Goal: Task Accomplishment & Management: Complete application form

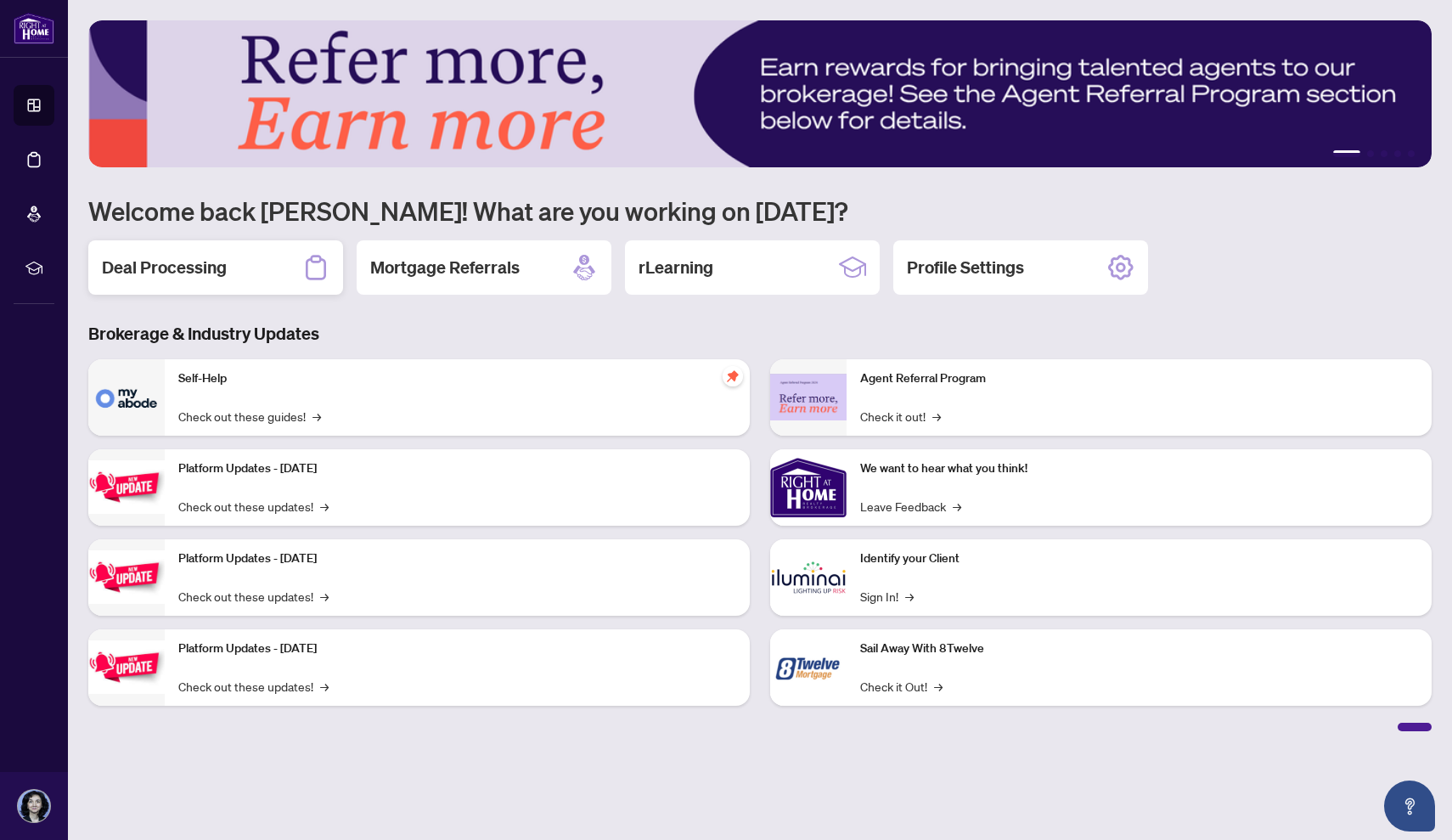
click at [255, 267] on div "Deal Processing" at bounding box center [215, 267] width 255 height 54
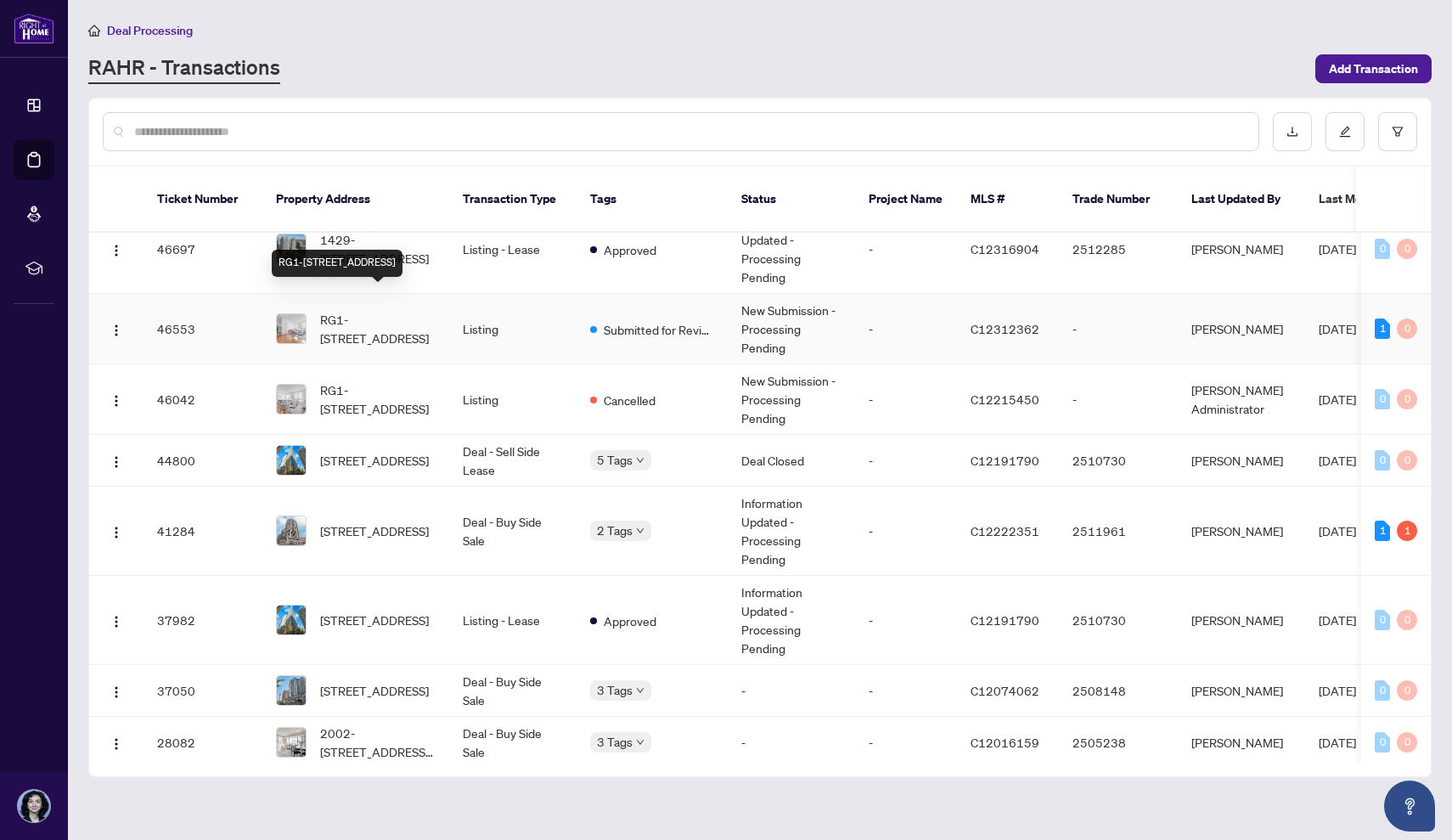
scroll to position [121, 0]
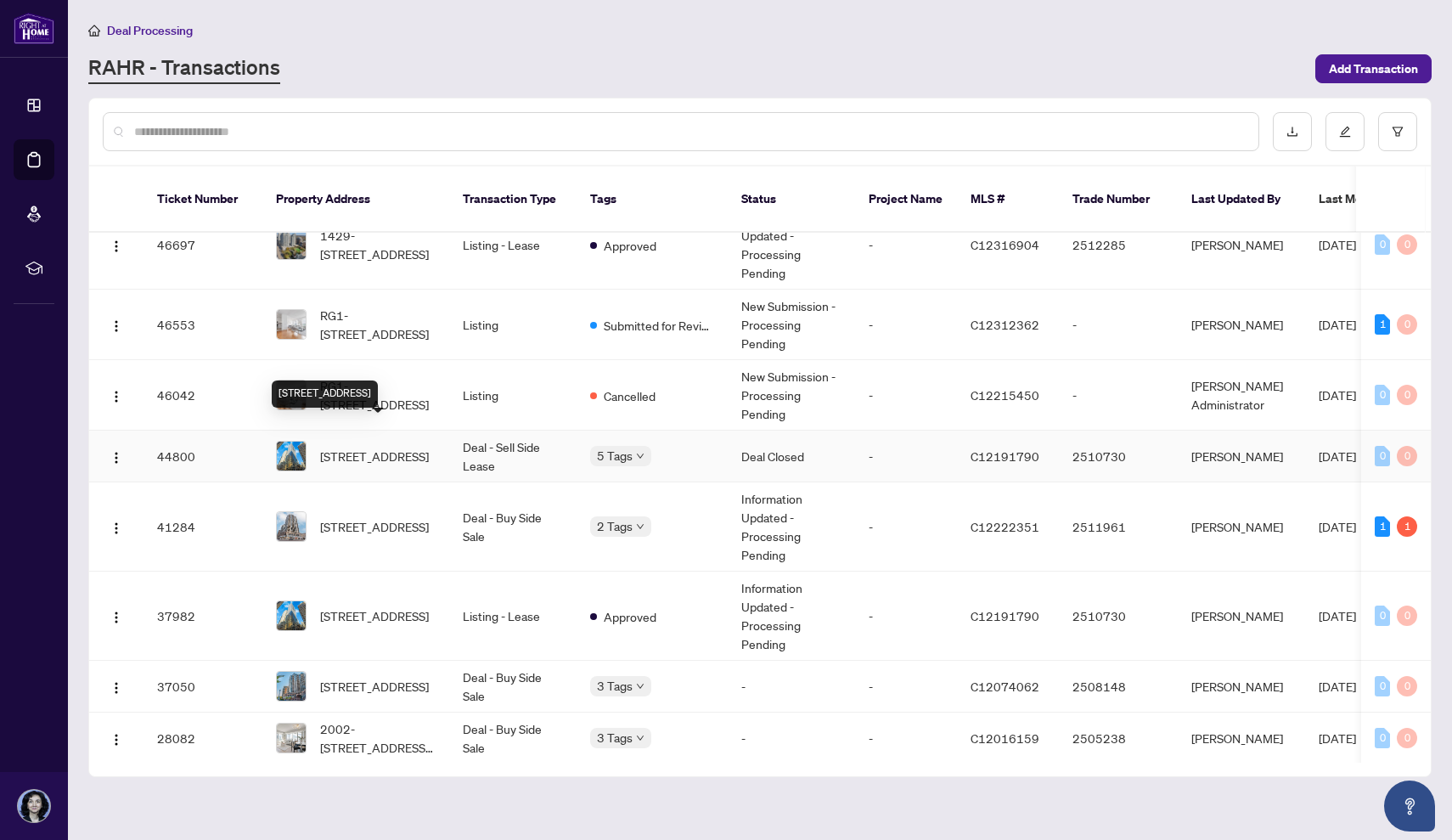
click at [406, 447] on span "[STREET_ADDRESS]" at bounding box center [374, 456] width 109 height 19
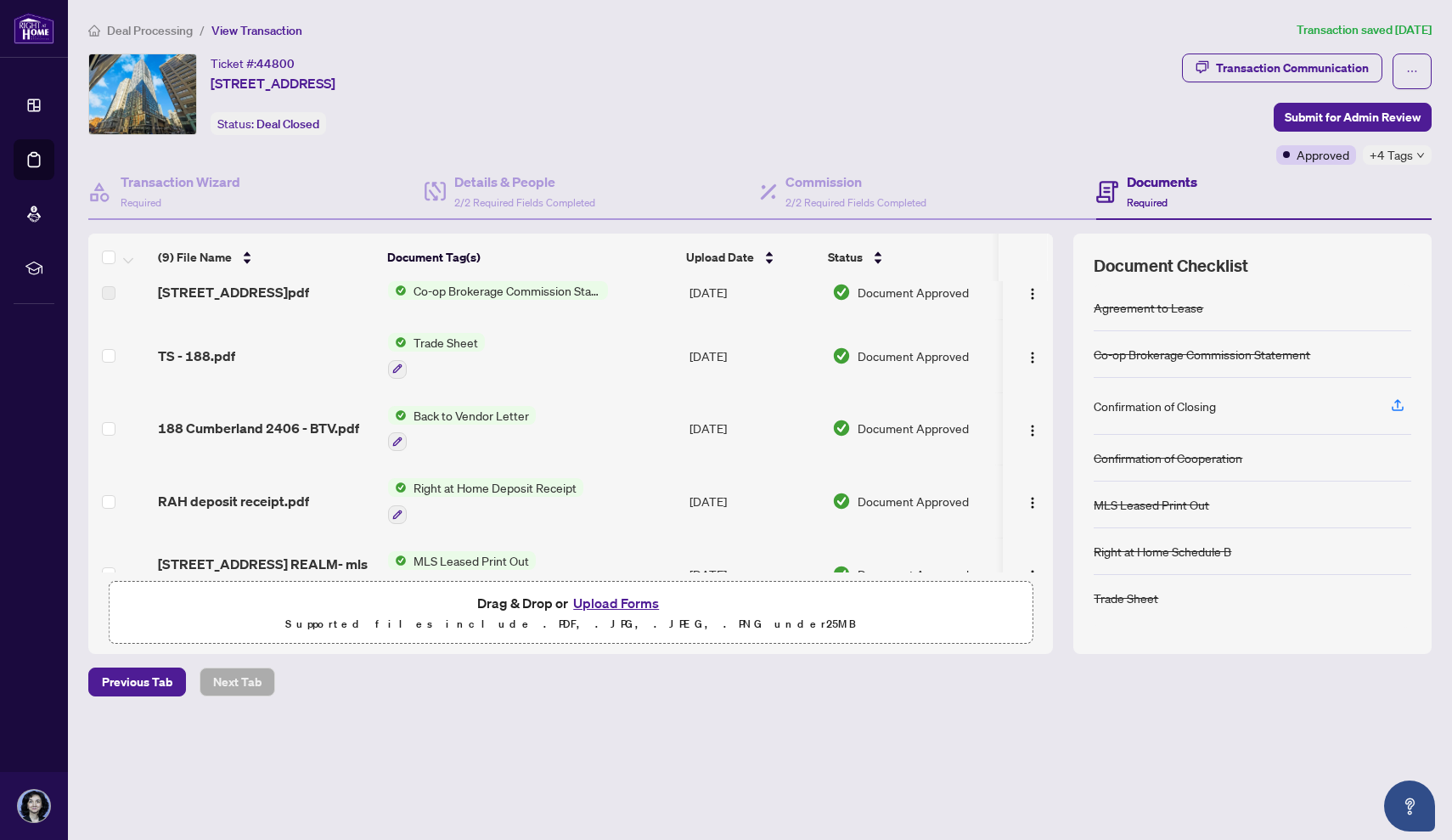
scroll to position [88, 0]
click at [329, 430] on span "188 Cumberland 2406 - BTV.pdf" at bounding box center [258, 429] width 201 height 20
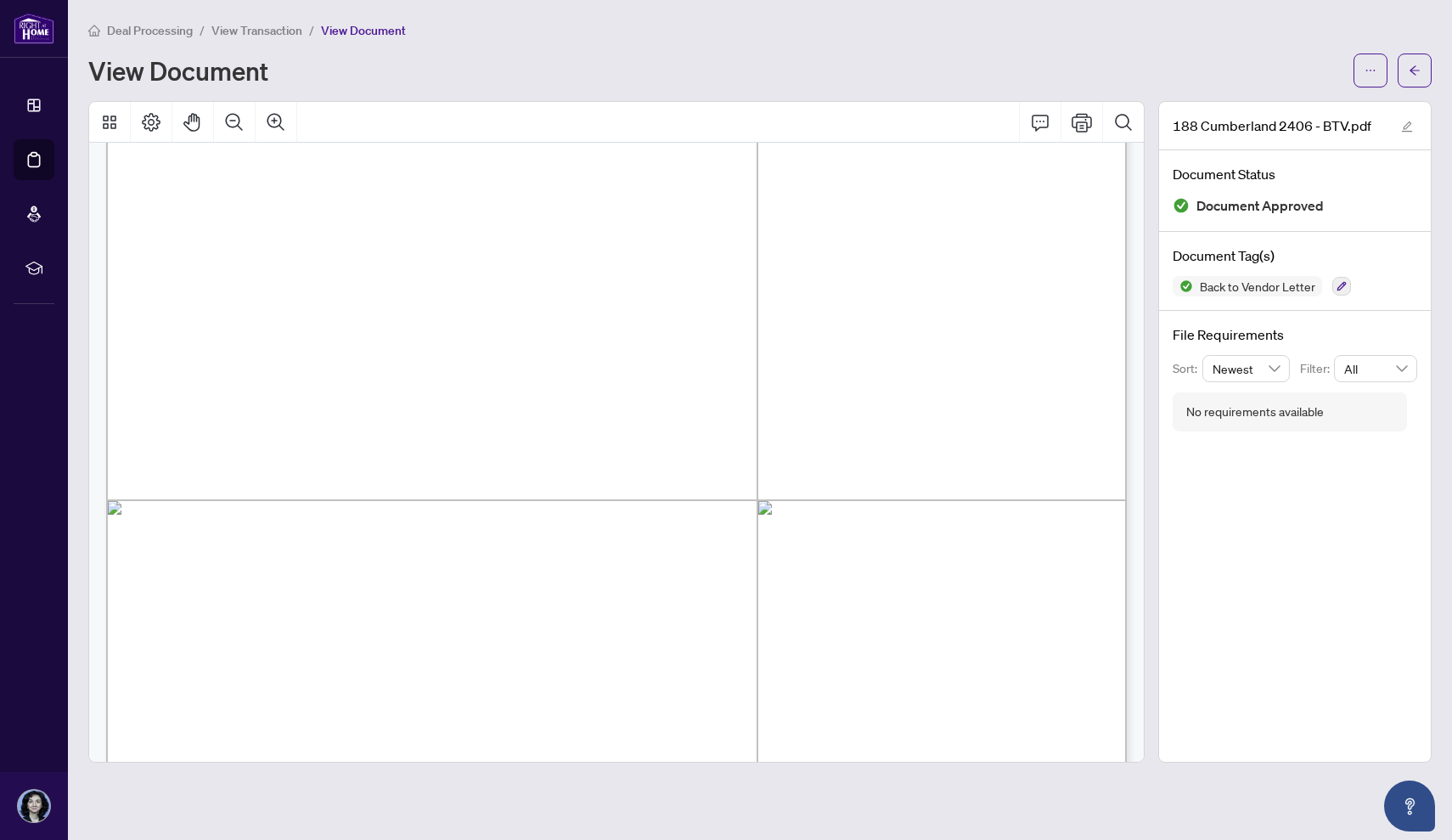
scroll to position [315, 0]
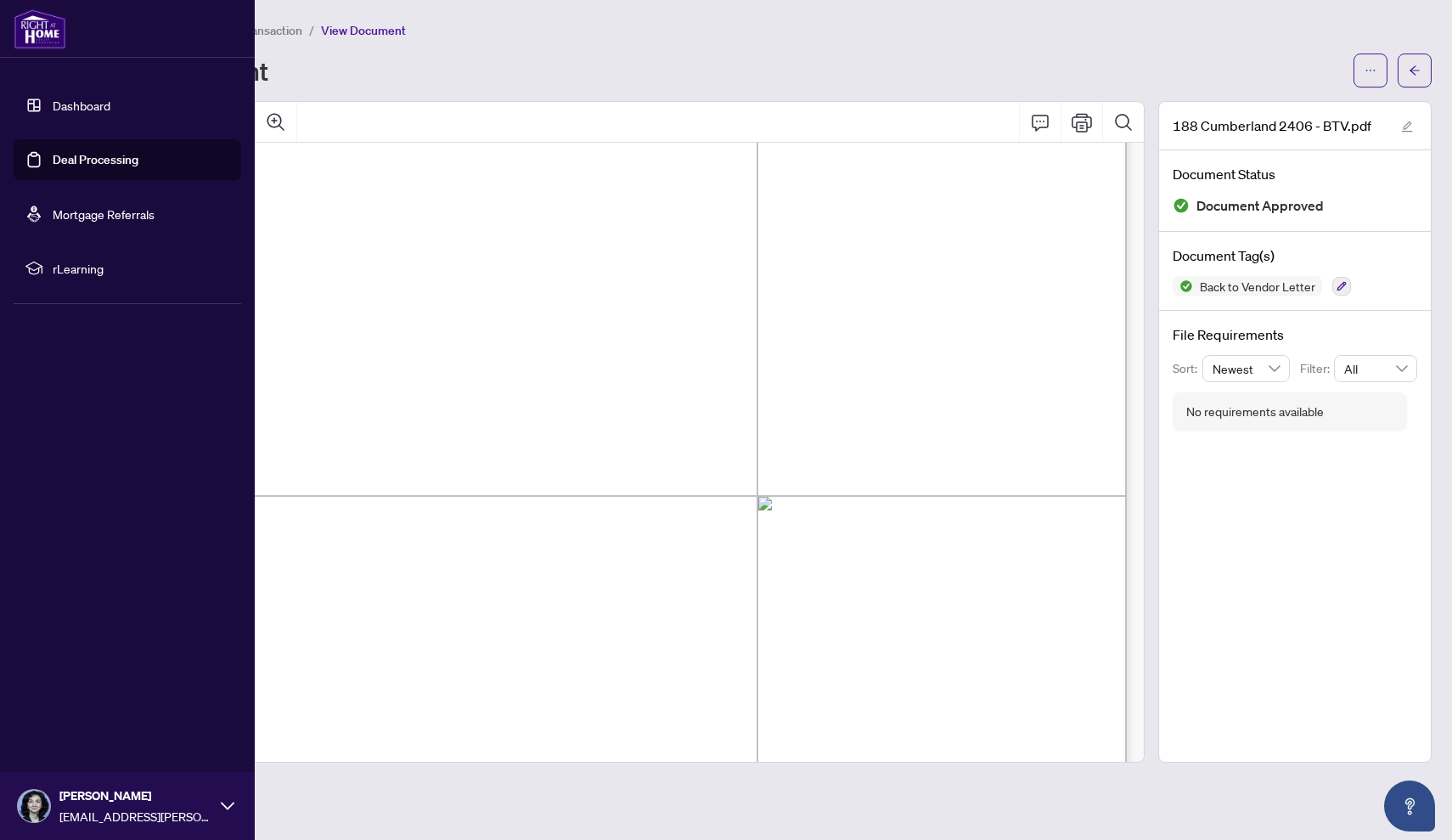
click at [77, 102] on link "Dashboard" at bounding box center [82, 105] width 58 height 15
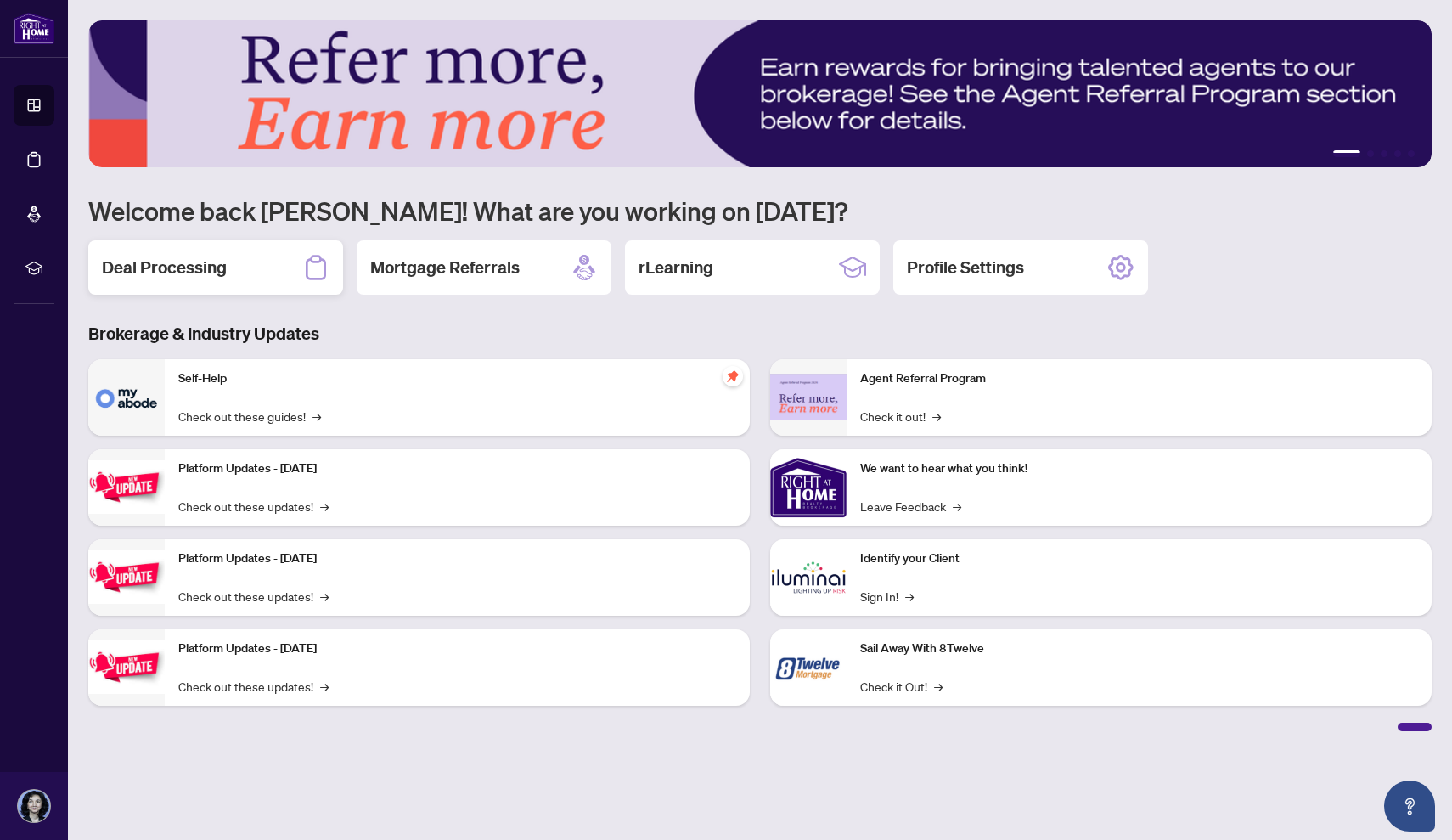
click at [262, 273] on div "Deal Processing" at bounding box center [215, 267] width 255 height 54
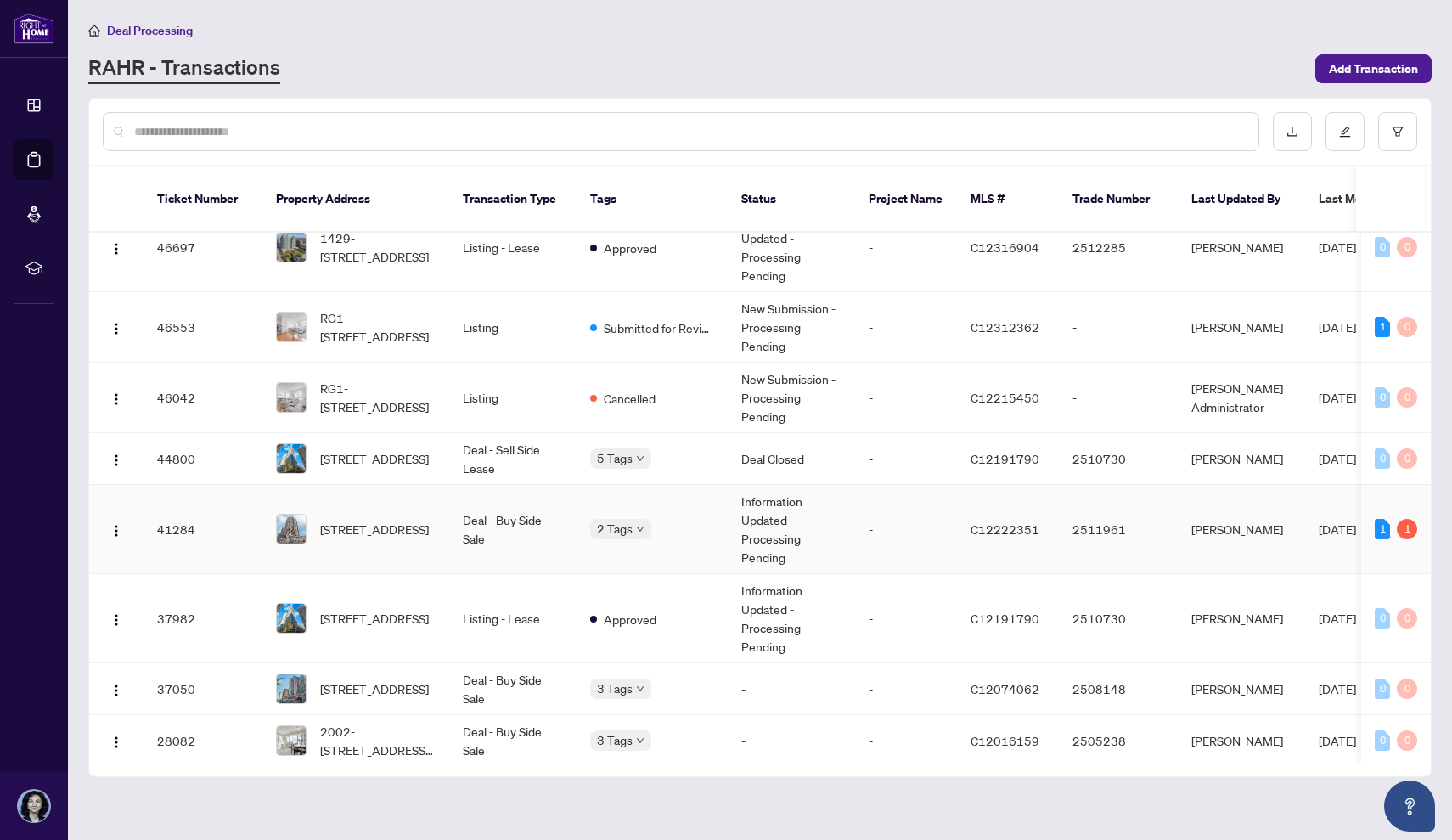
scroll to position [135, 0]
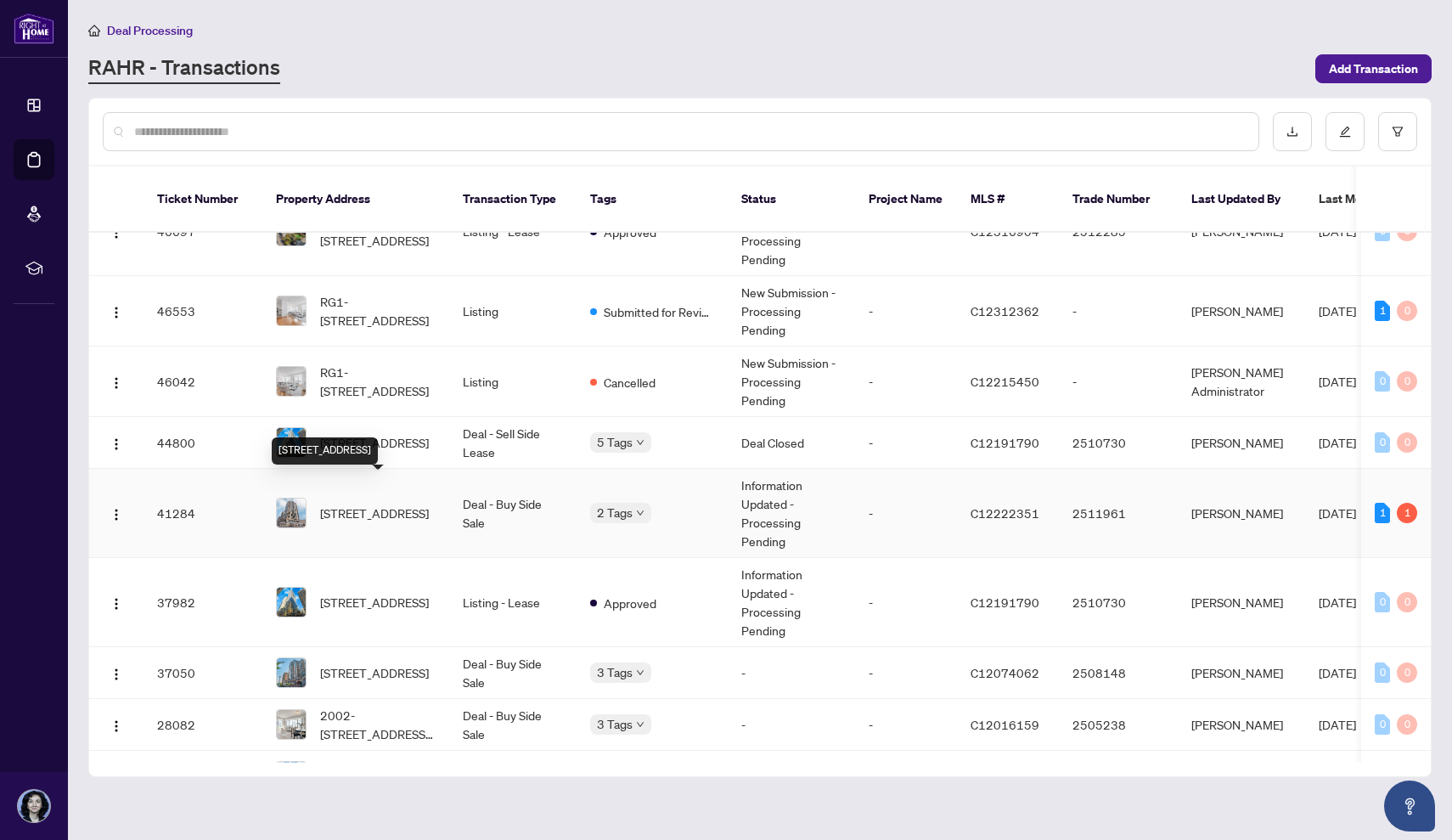
click at [391, 504] on span "[STREET_ADDRESS]" at bounding box center [374, 513] width 109 height 19
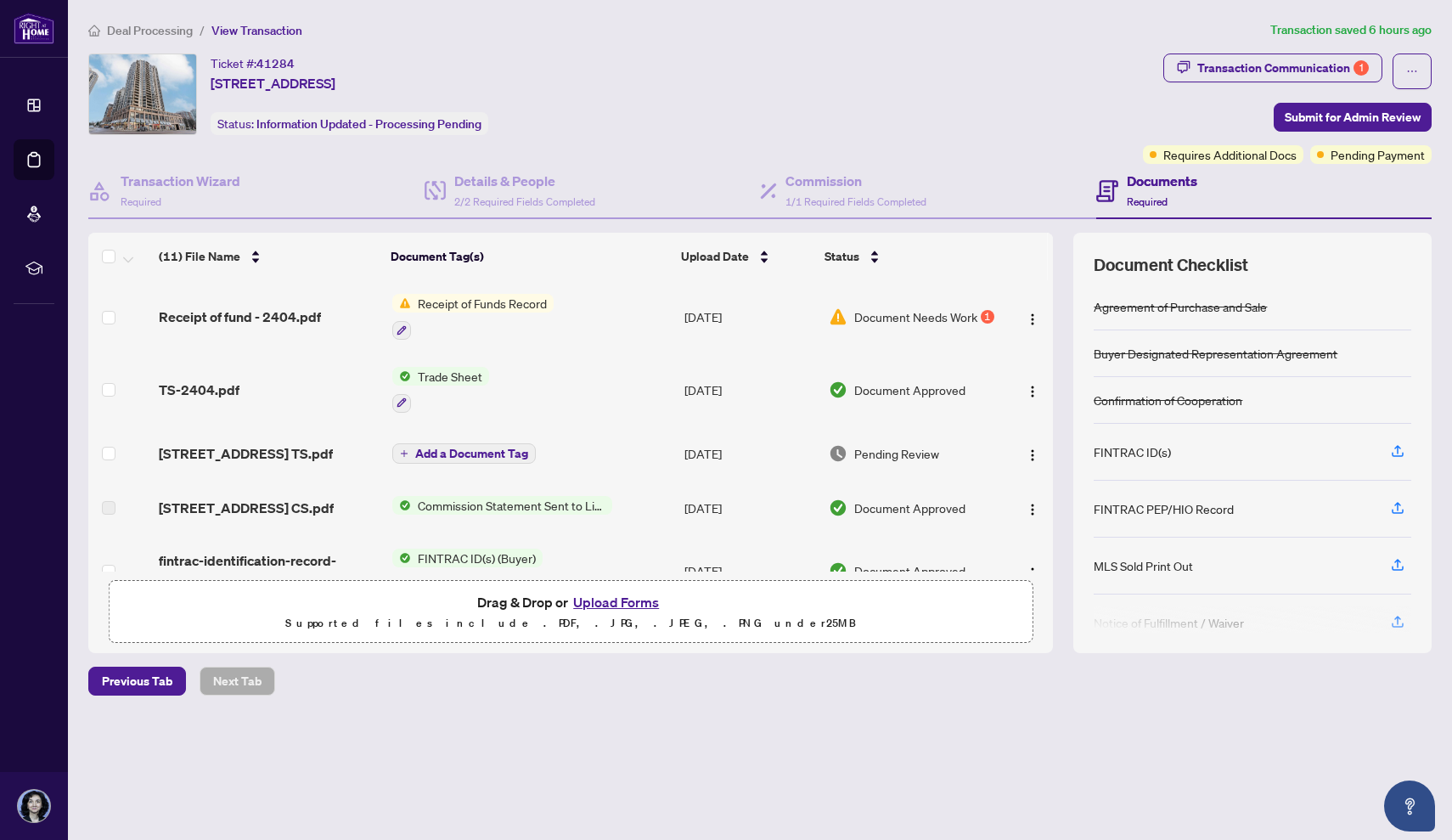
click at [438, 303] on span "Receipt of Funds Record" at bounding box center [482, 303] width 143 height 19
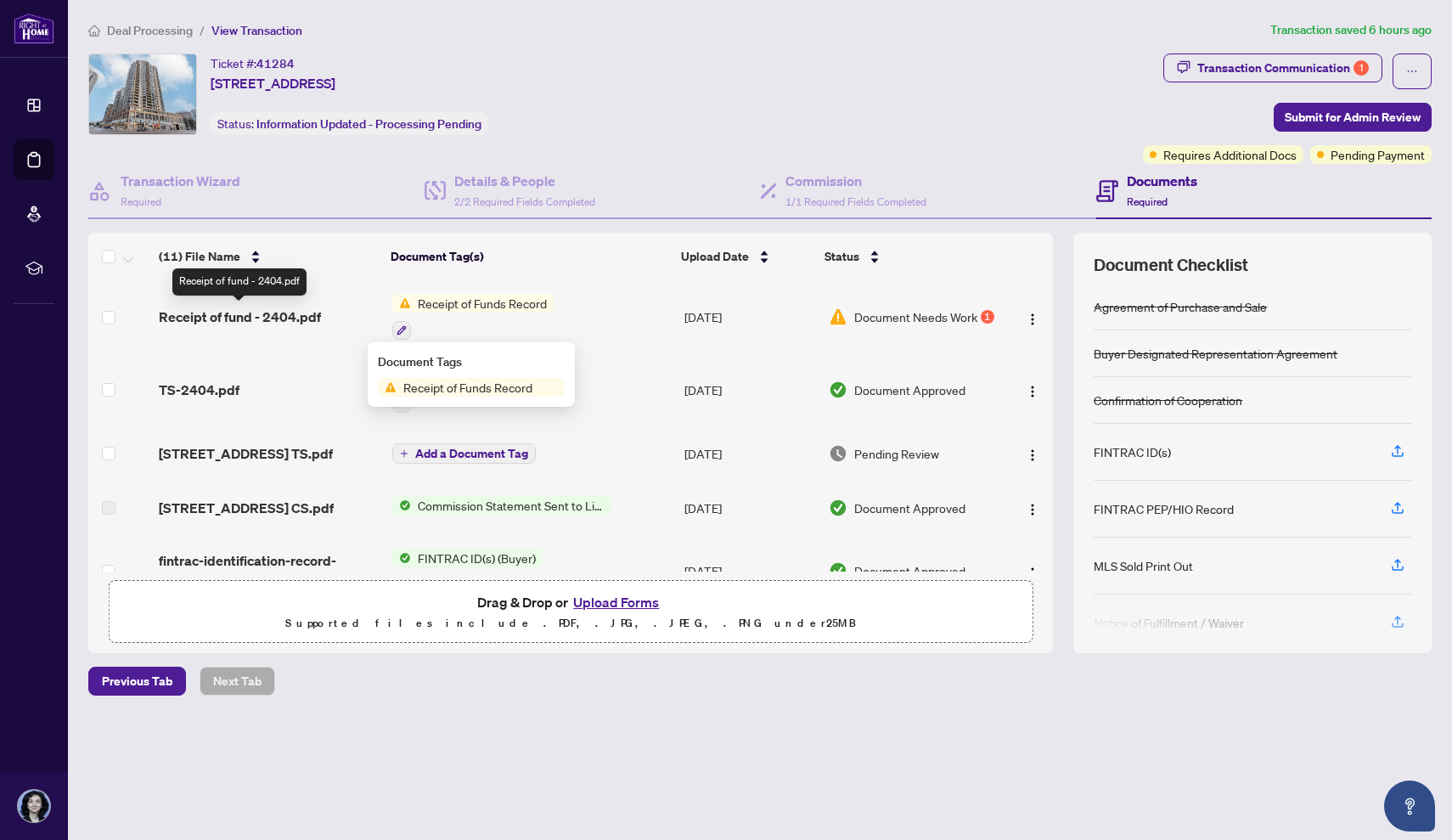
click at [285, 315] on span "Receipt of fund - 2404.pdf" at bounding box center [240, 317] width 162 height 20
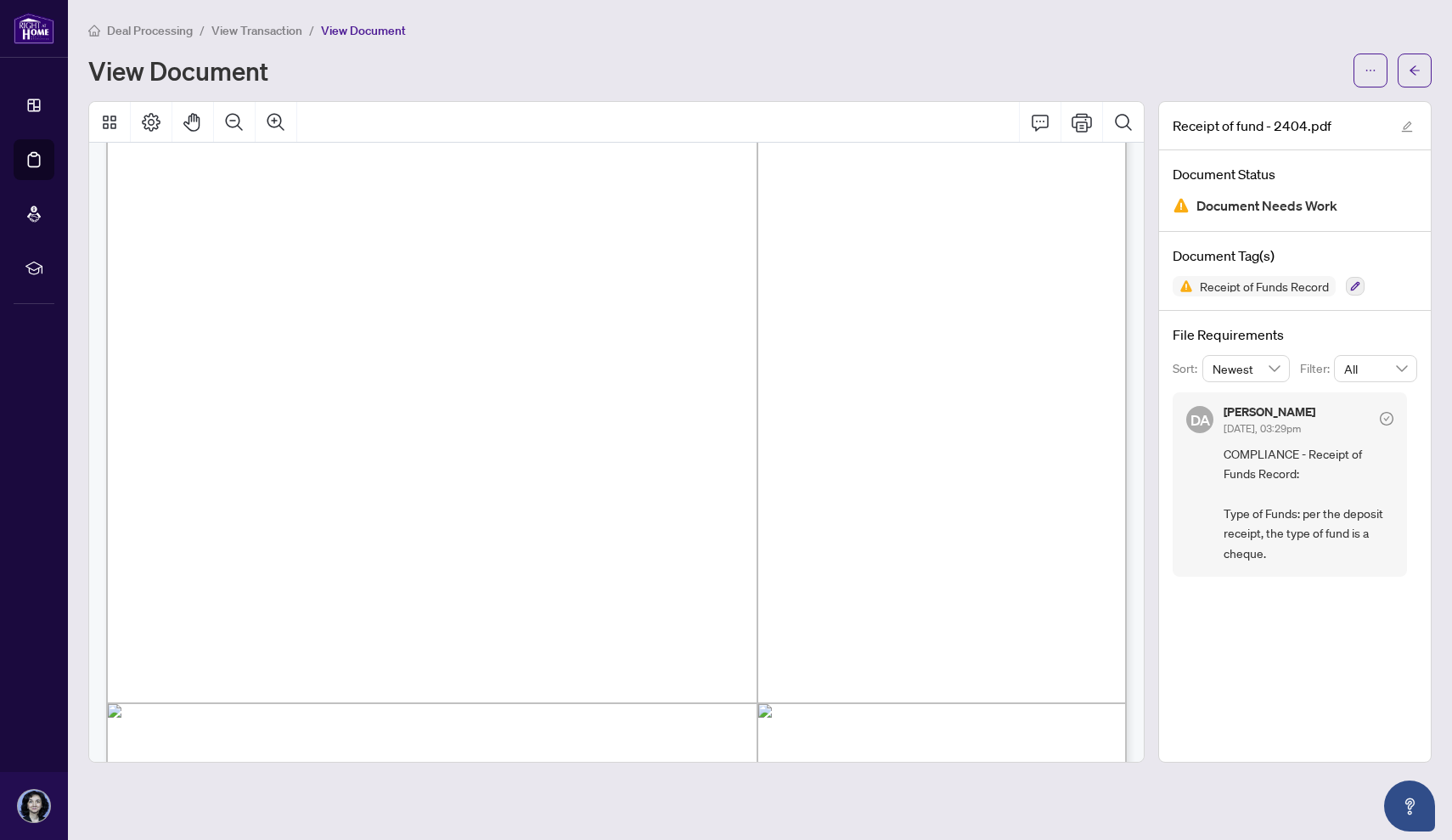
scroll to position [110, 0]
drag, startPoint x: 373, startPoint y: 477, endPoint x: 456, endPoint y: 476, distance: 83.2
click at [423, 476] on span "[DATE]" at bounding box center [397, 479] width 51 height 16
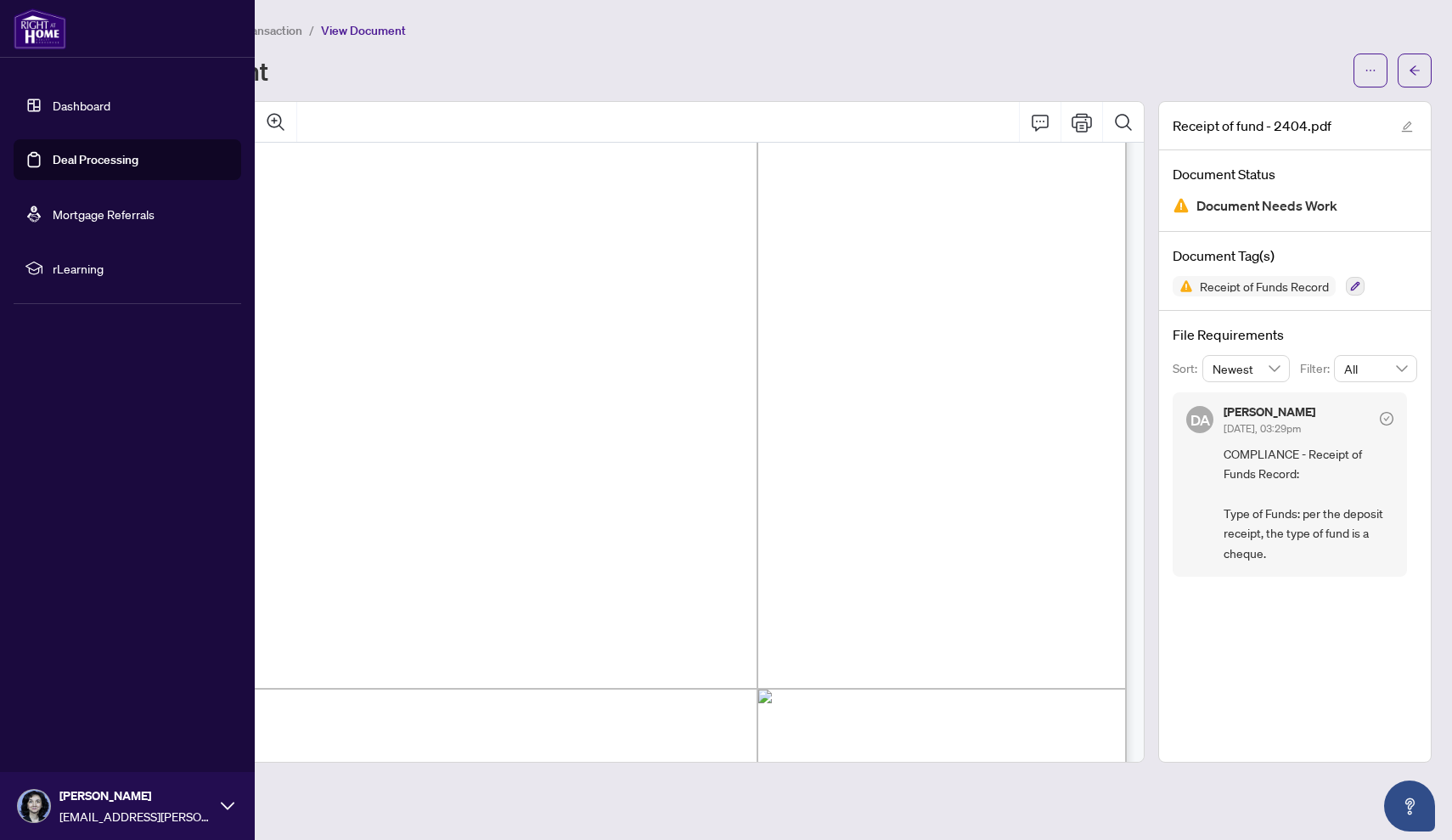
click at [82, 104] on link "Dashboard" at bounding box center [82, 105] width 58 height 15
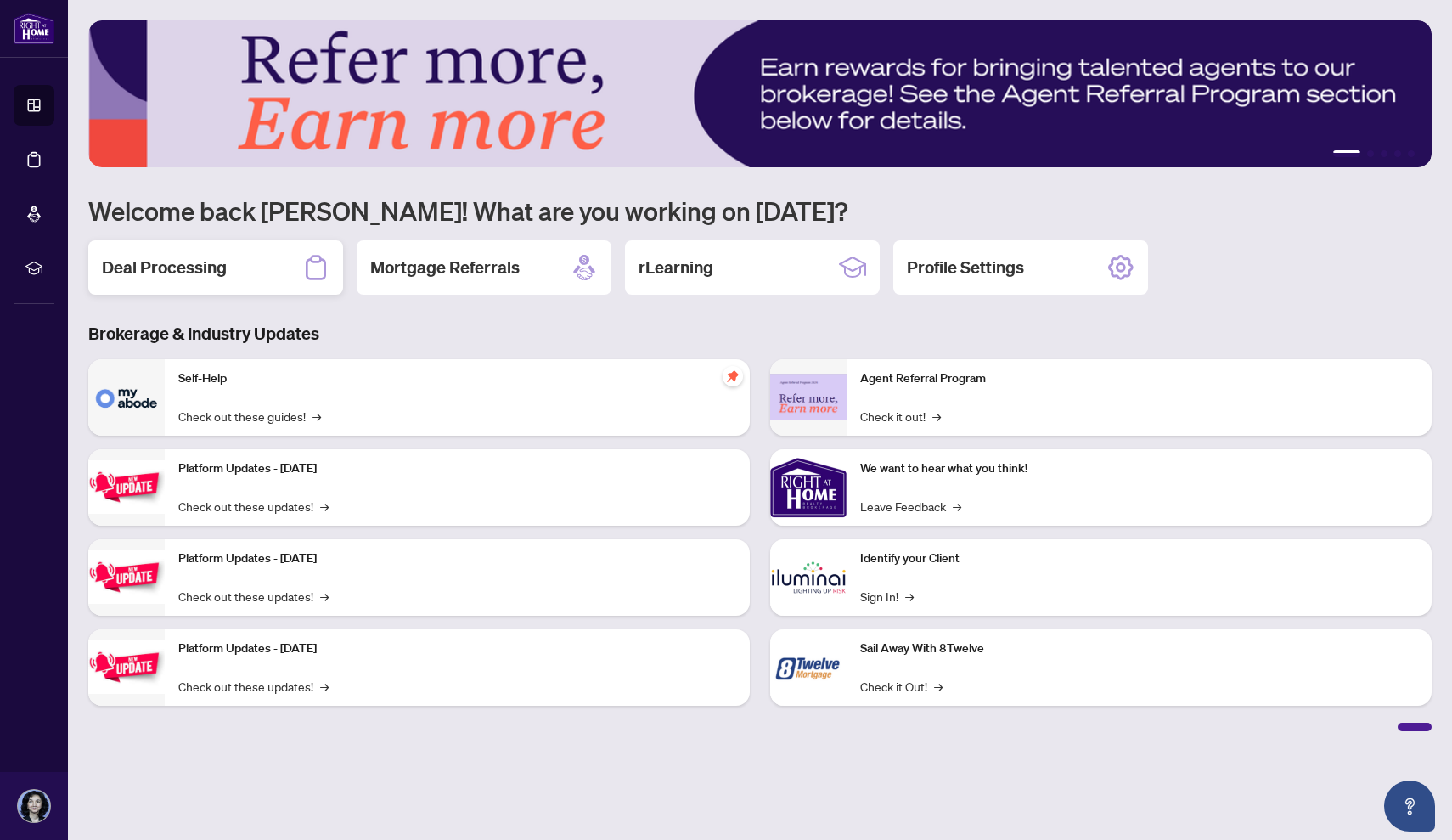
click at [243, 262] on div "Deal Processing" at bounding box center [215, 267] width 255 height 54
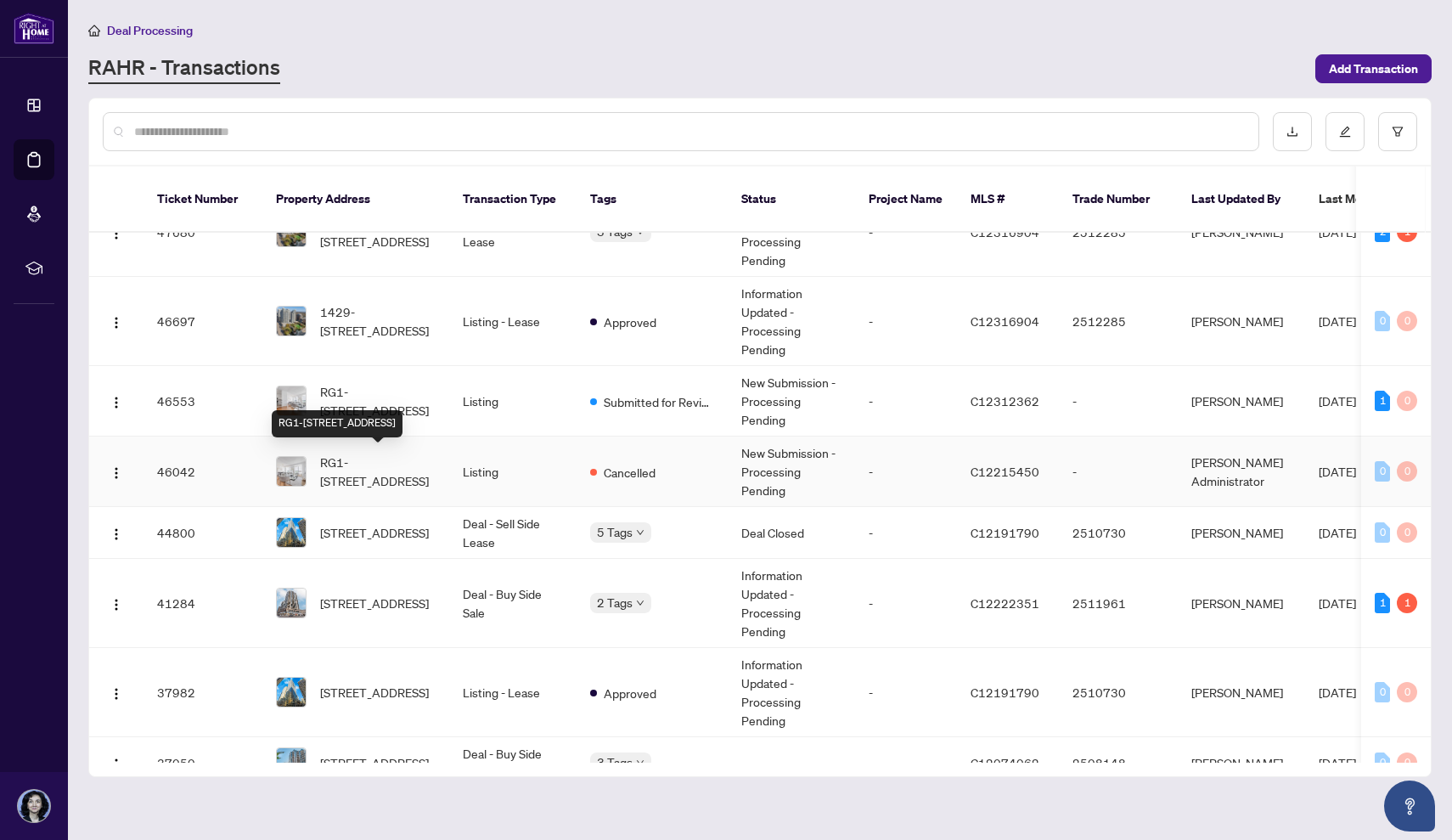
scroll to position [50, 0]
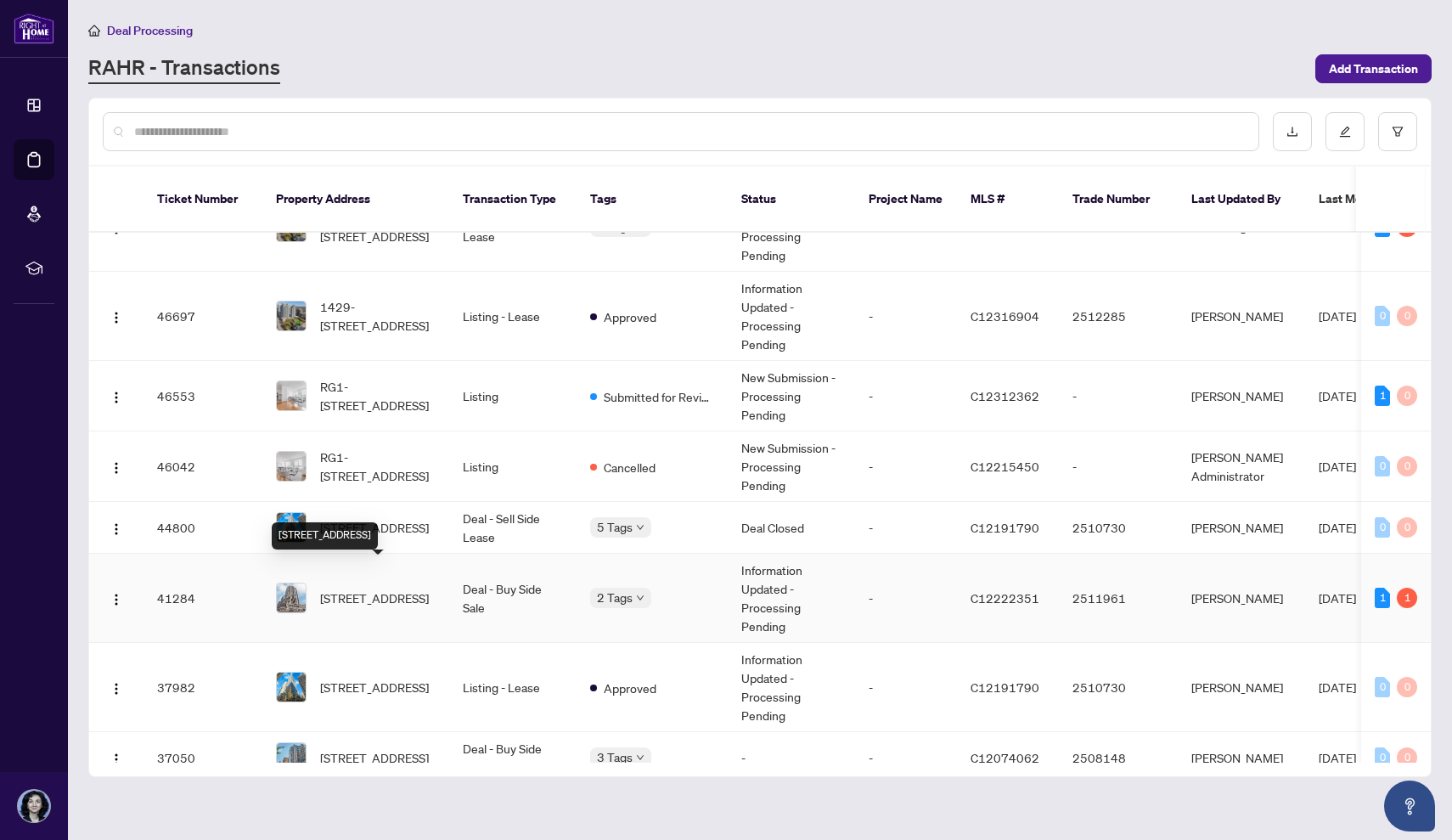
click at [364, 589] on span "[STREET_ADDRESS]" at bounding box center [374, 597] width 109 height 19
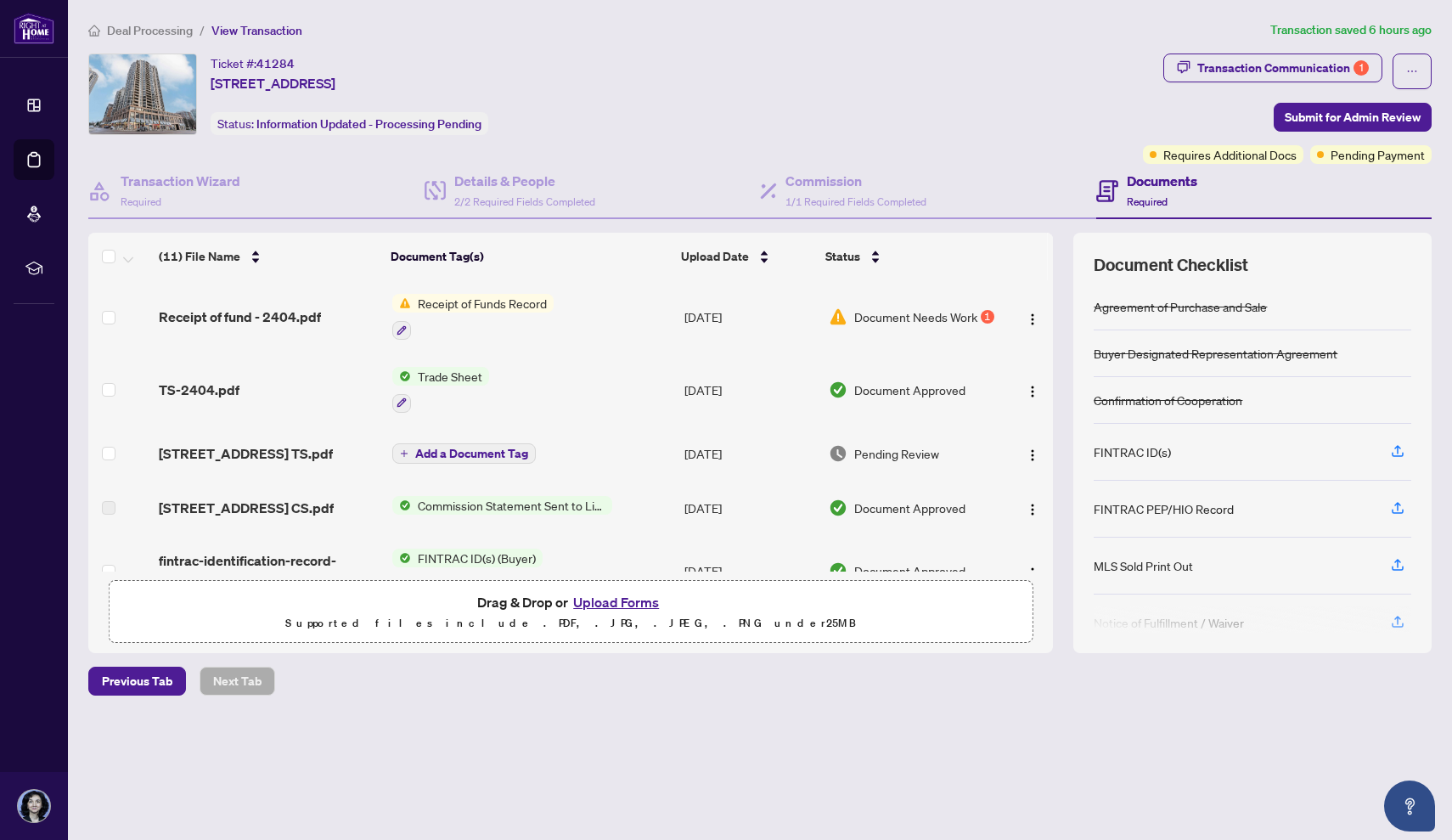
click at [625, 599] on button "Upload Forms" at bounding box center [616, 602] width 96 height 22
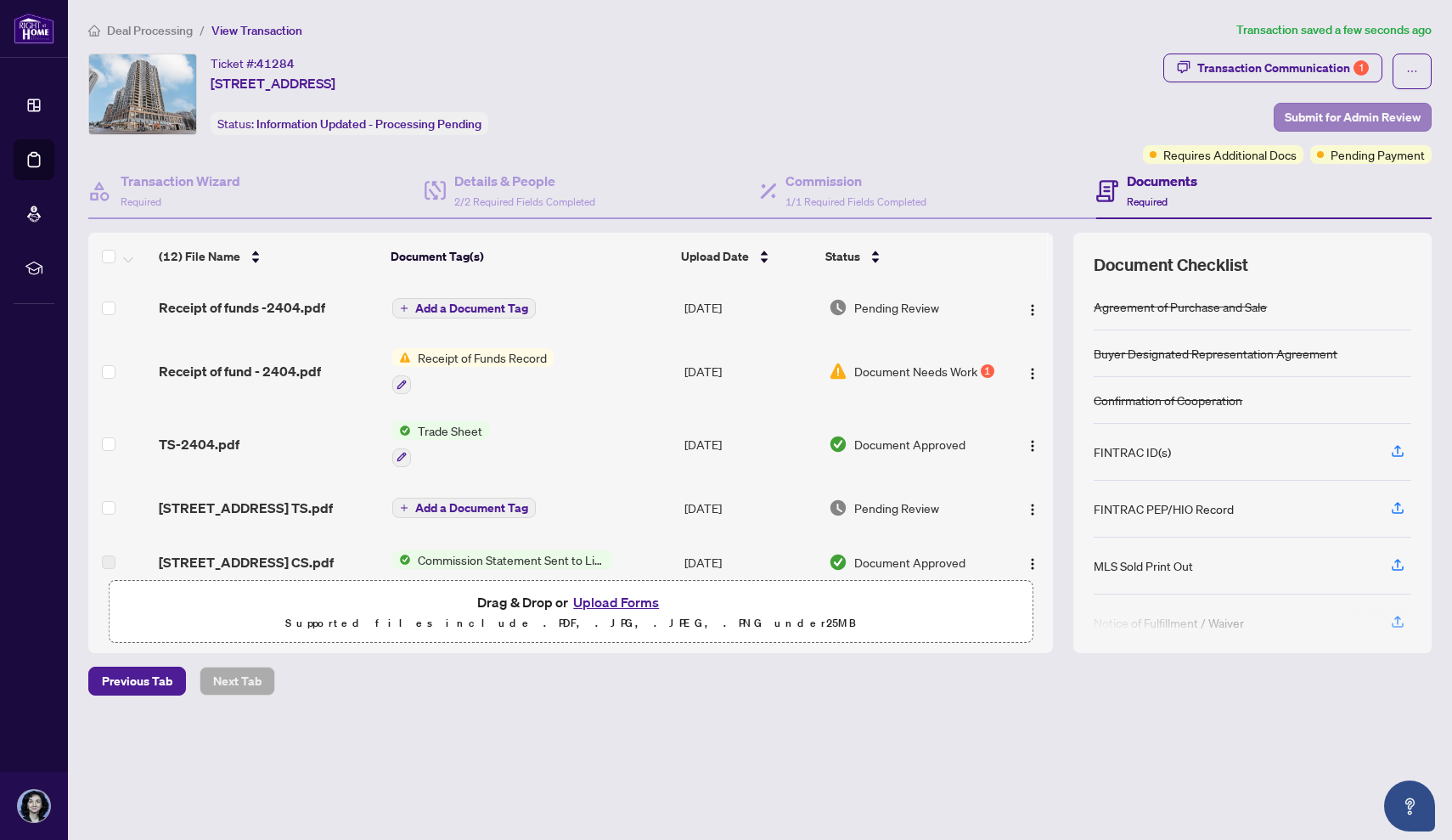
click at [1366, 112] on span "Submit for Admin Review" at bounding box center [1353, 117] width 136 height 27
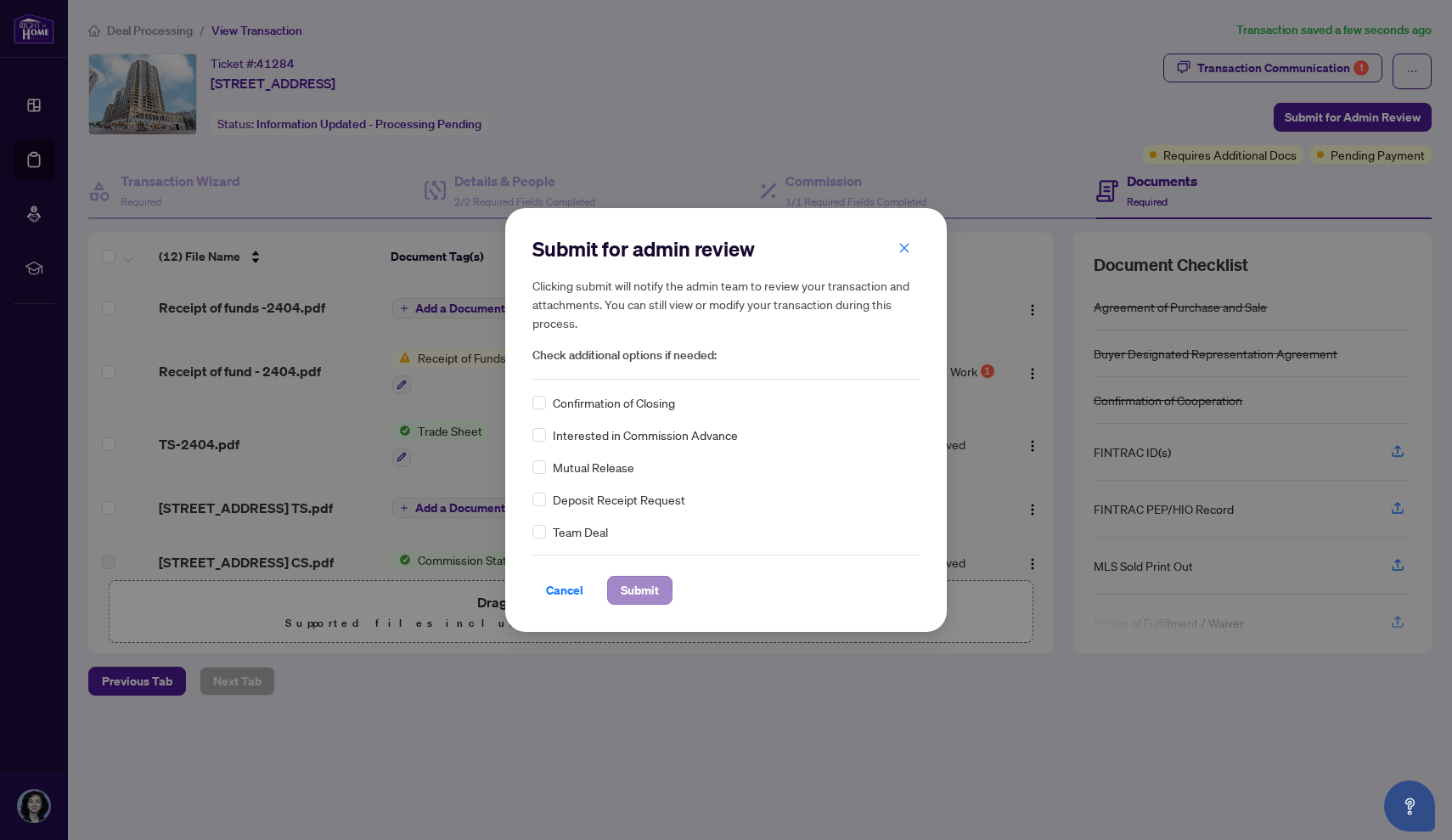
click at [638, 593] on span "Submit" at bounding box center [640, 590] width 38 height 27
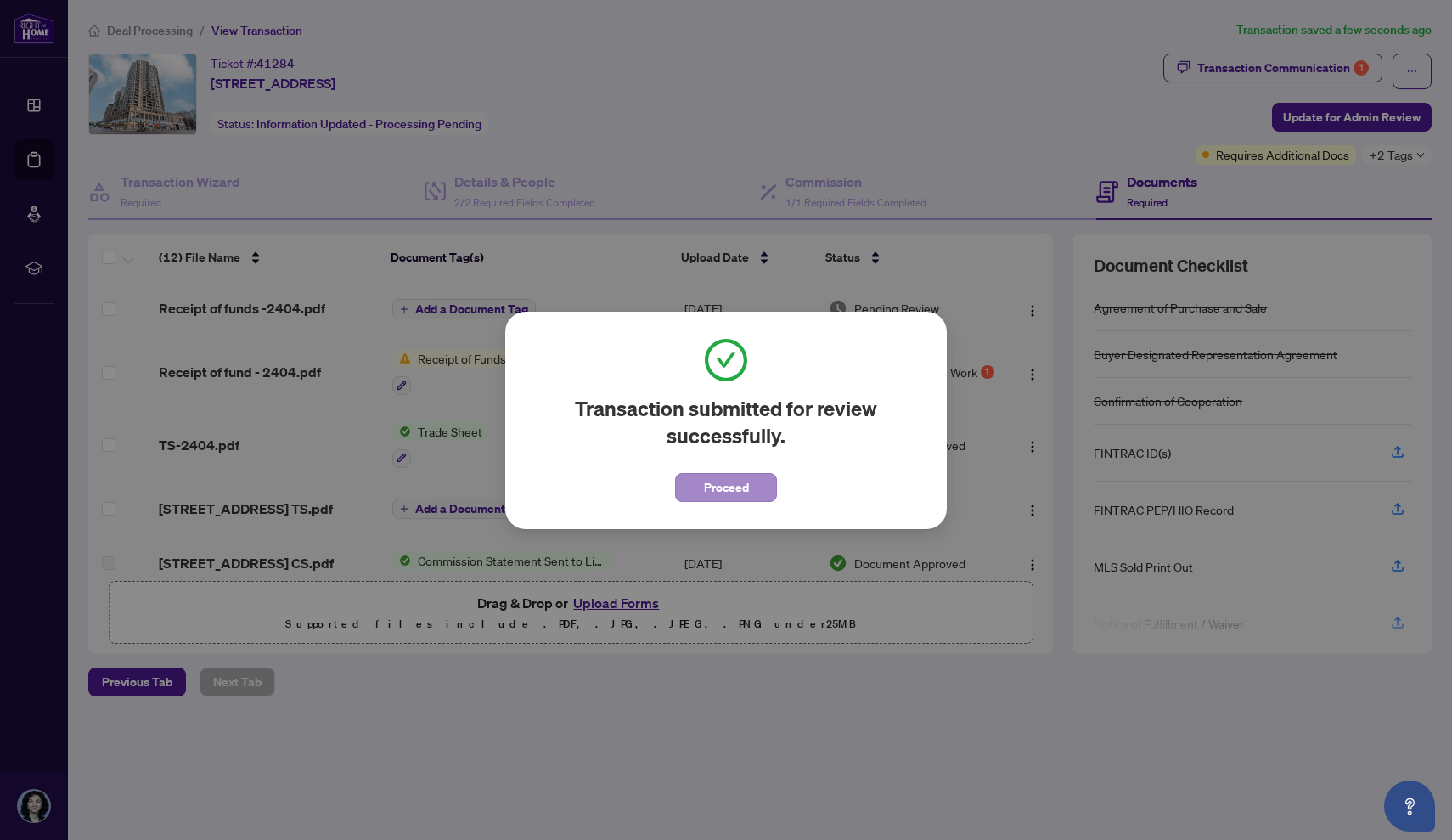
click at [746, 491] on span "Proceed" at bounding box center [726, 487] width 45 height 27
